Goal: Task Accomplishment & Management: Use online tool/utility

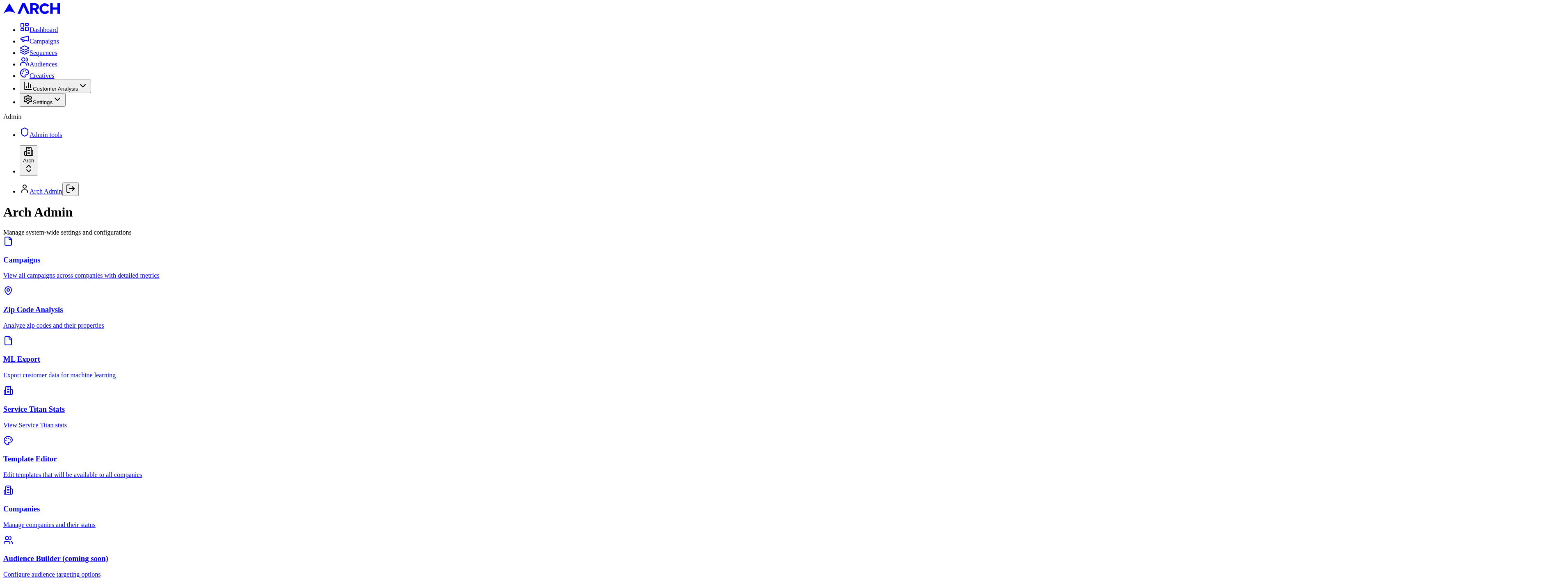
click at [663, 264] on div "Campaigns View all campaigns across companies with detailed metrics Zip Code An…" at bounding box center [784, 407] width 1561 height 342
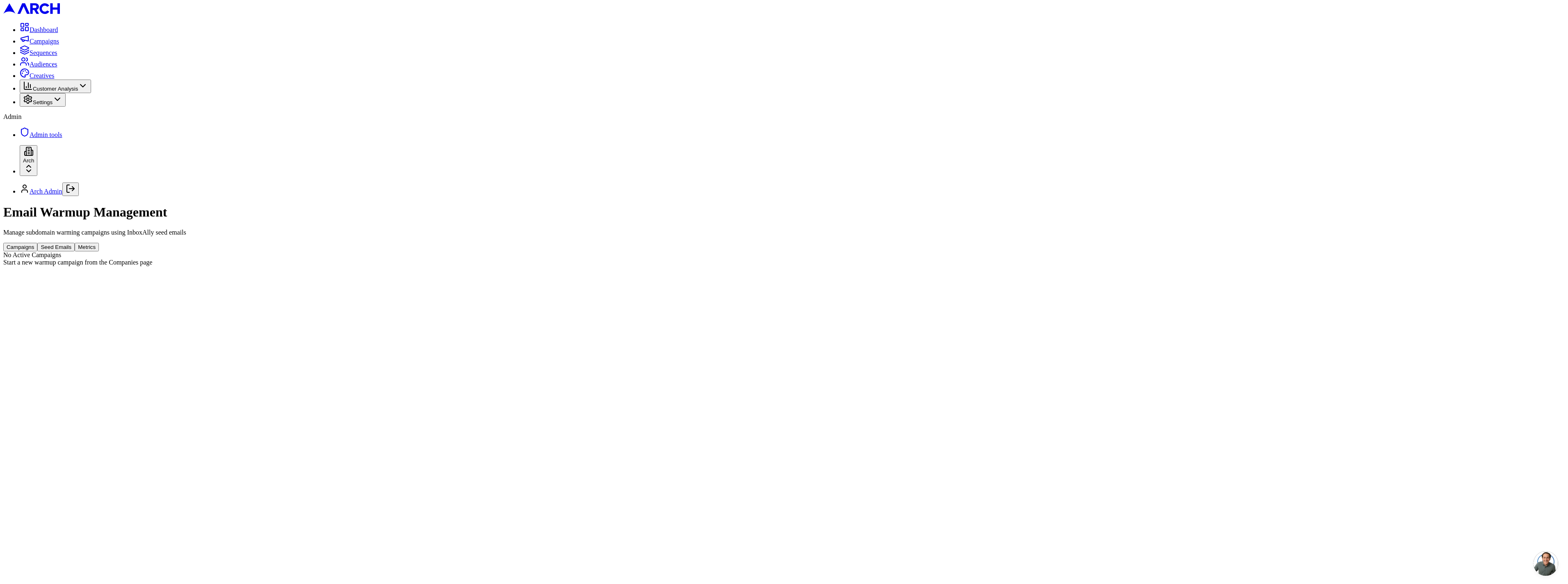
click at [75, 243] on button "Seed Emails" at bounding box center [56, 247] width 37 height 9
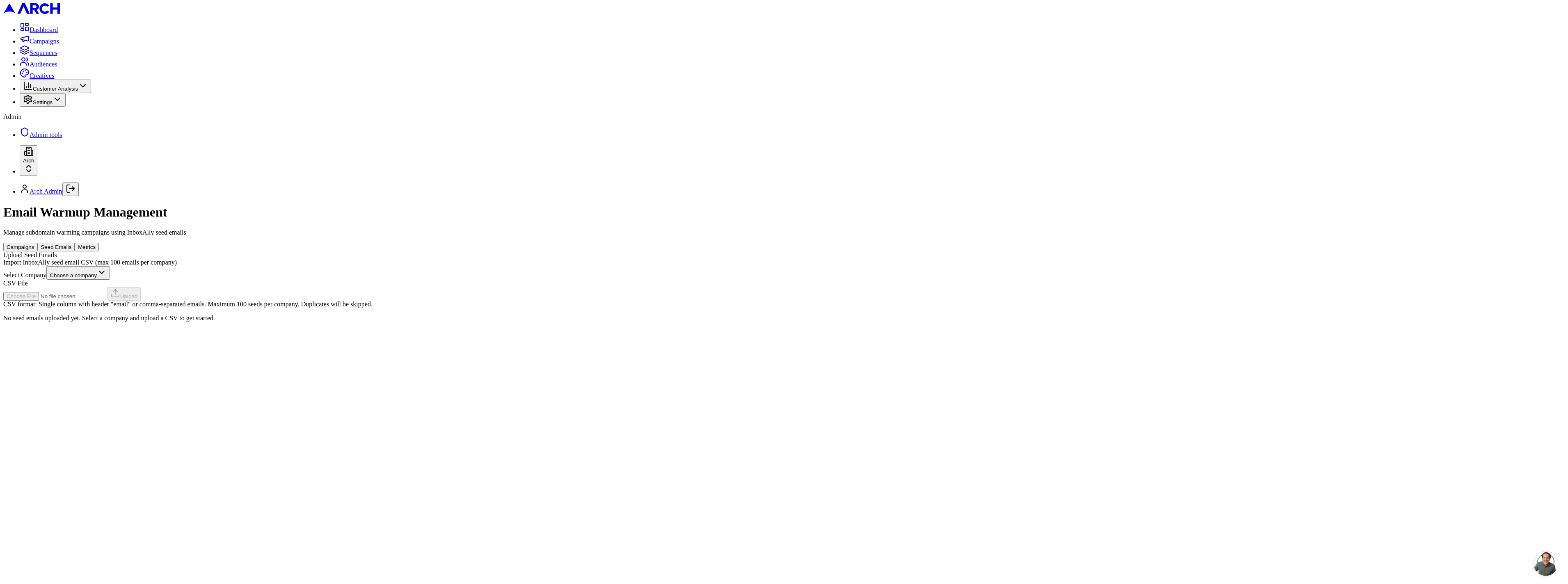
click at [792, 123] on html "Dashboard Campaigns Sequences Audiences Creatives Customer Analysis Settings Ad…" at bounding box center [784, 164] width 1568 height 329
click at [877, 89] on html "Dashboard Campaigns Sequences Audiences Creatives Customer Analysis Settings Ad…" at bounding box center [784, 162] width 1568 height 325
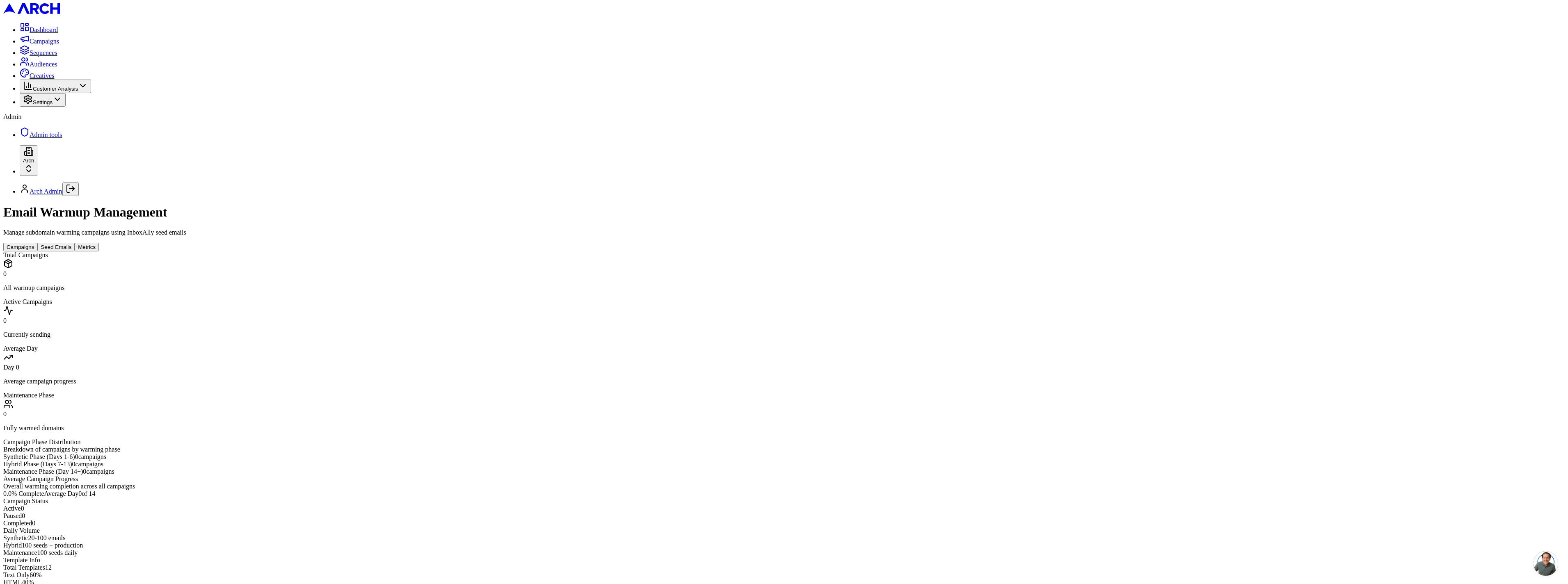
click at [99, 243] on button "Metrics" at bounding box center [86, 247] width 24 height 9
click at [672, 243] on div "Campaigns Seed Emails Metrics" at bounding box center [784, 247] width 1561 height 9
click at [37, 243] on button "Campaigns" at bounding box center [20, 247] width 34 height 9
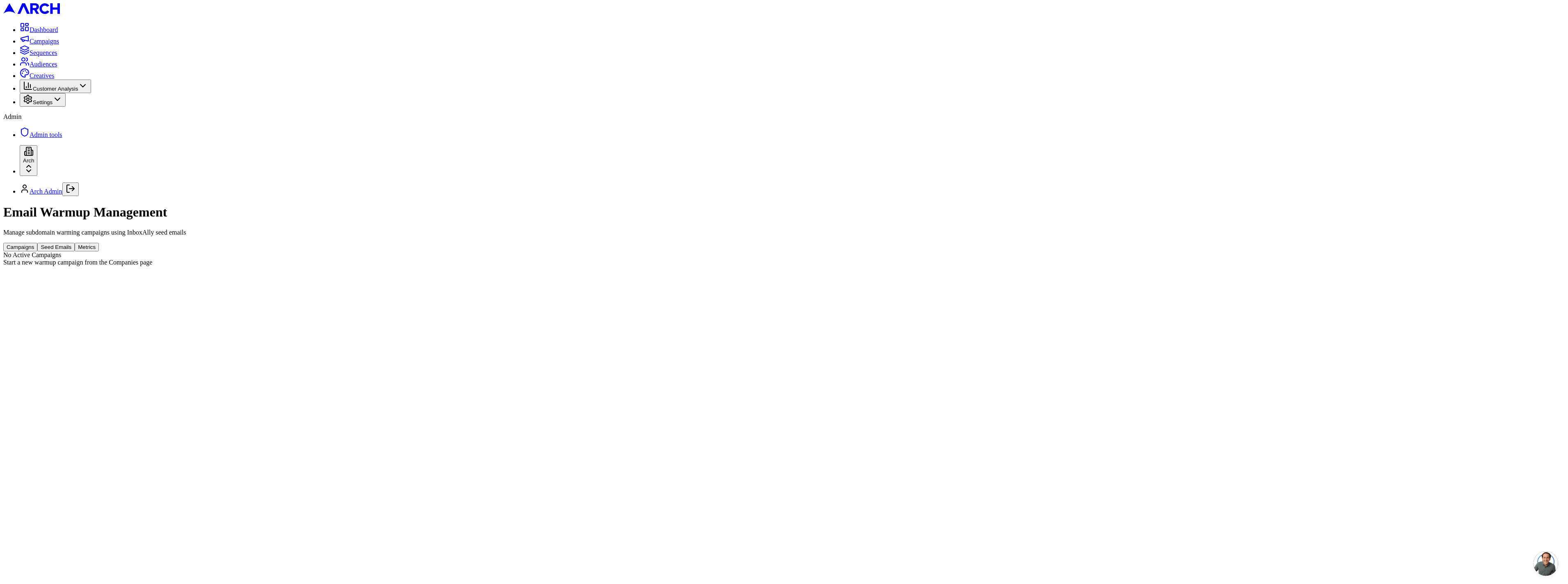
click at [75, 243] on button "Seed Emails" at bounding box center [56, 247] width 37 height 9
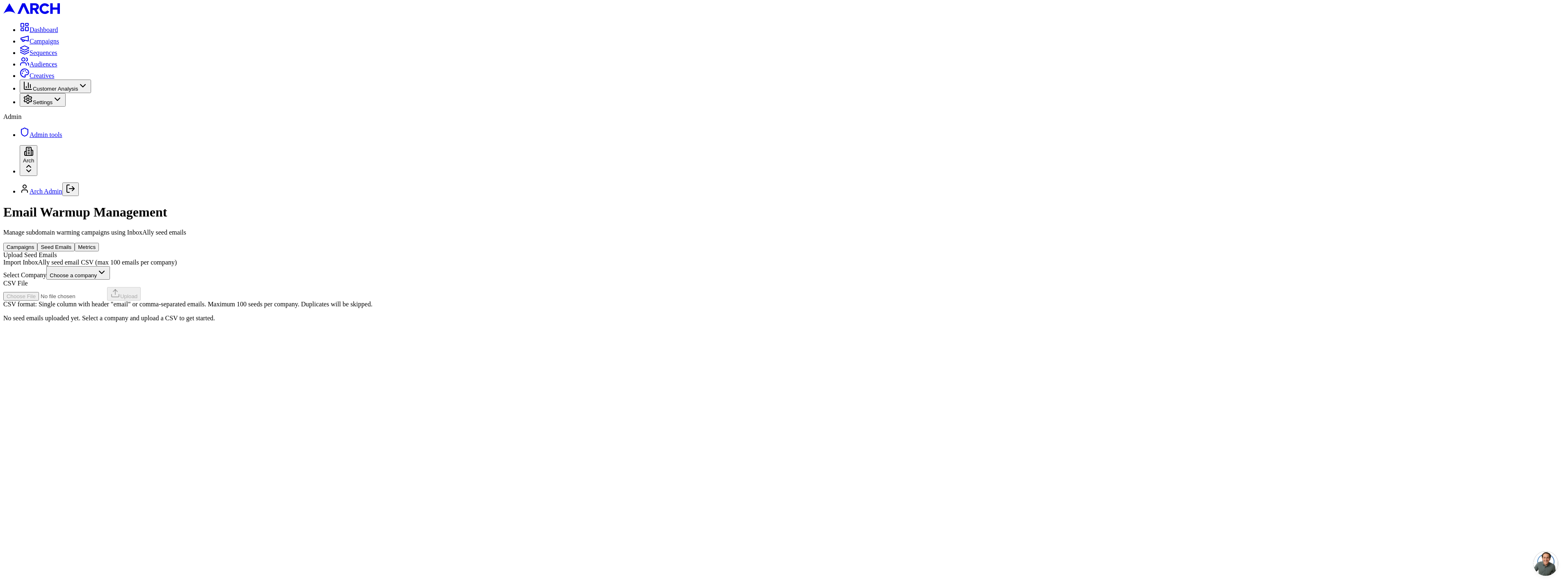
click at [646, 125] on html "Dashboard Campaigns Sequences Audiences Creatives Customer Analysis Settings Ad…" at bounding box center [784, 164] width 1568 height 329
click at [437, 145] on html "Dashboard Campaigns Sequences Audiences Creatives Customer Analysis Settings Ad…" at bounding box center [784, 162] width 1568 height 325
click at [590, 124] on html "Dashboard Campaigns Sequences Audiences Creatives Customer Analysis Settings Ad…" at bounding box center [784, 164] width 1568 height 329
click at [493, 124] on html "Dashboard Campaigns Sequences Audiences Creatives Customer Analysis Settings Ad…" at bounding box center [784, 162] width 1568 height 325
click at [544, 251] on div "Upload Seed Emails" at bounding box center [784, 255] width 1561 height 7
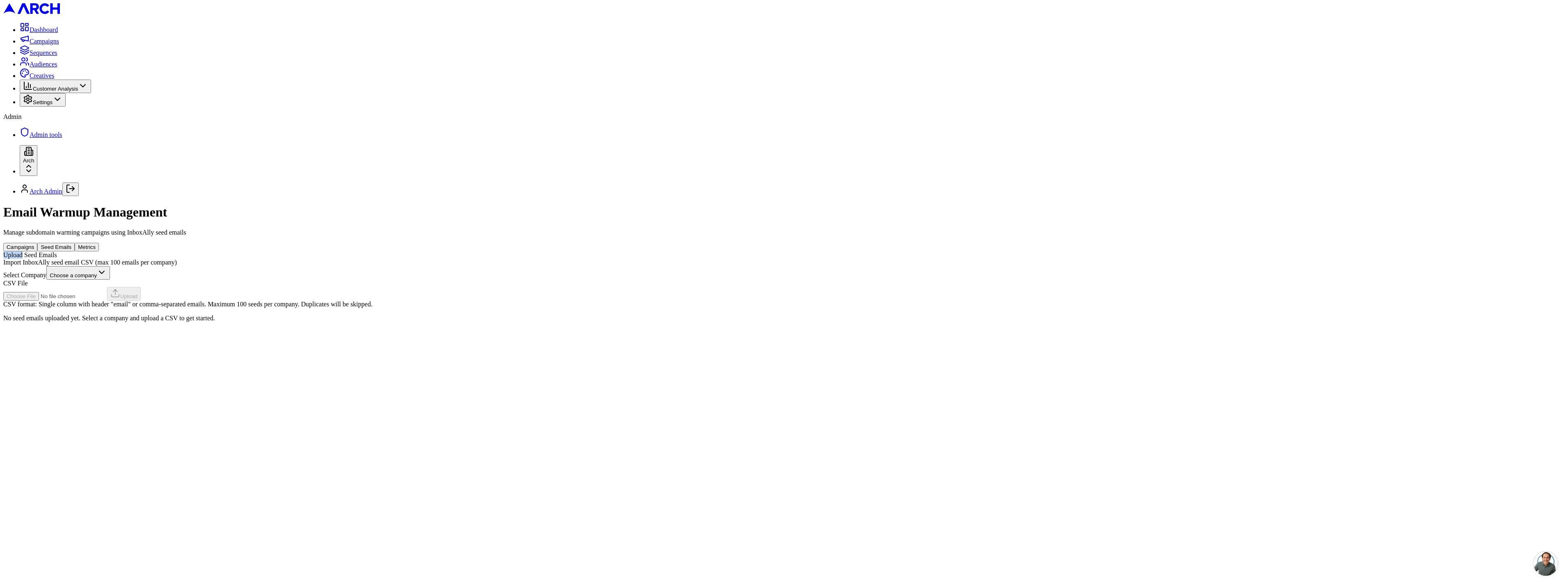
click at [544, 251] on div "Upload Seed Emails" at bounding box center [784, 255] width 1561 height 7
copy div "Upload Seed Emails"
